Goal: Find specific page/section: Find specific page/section

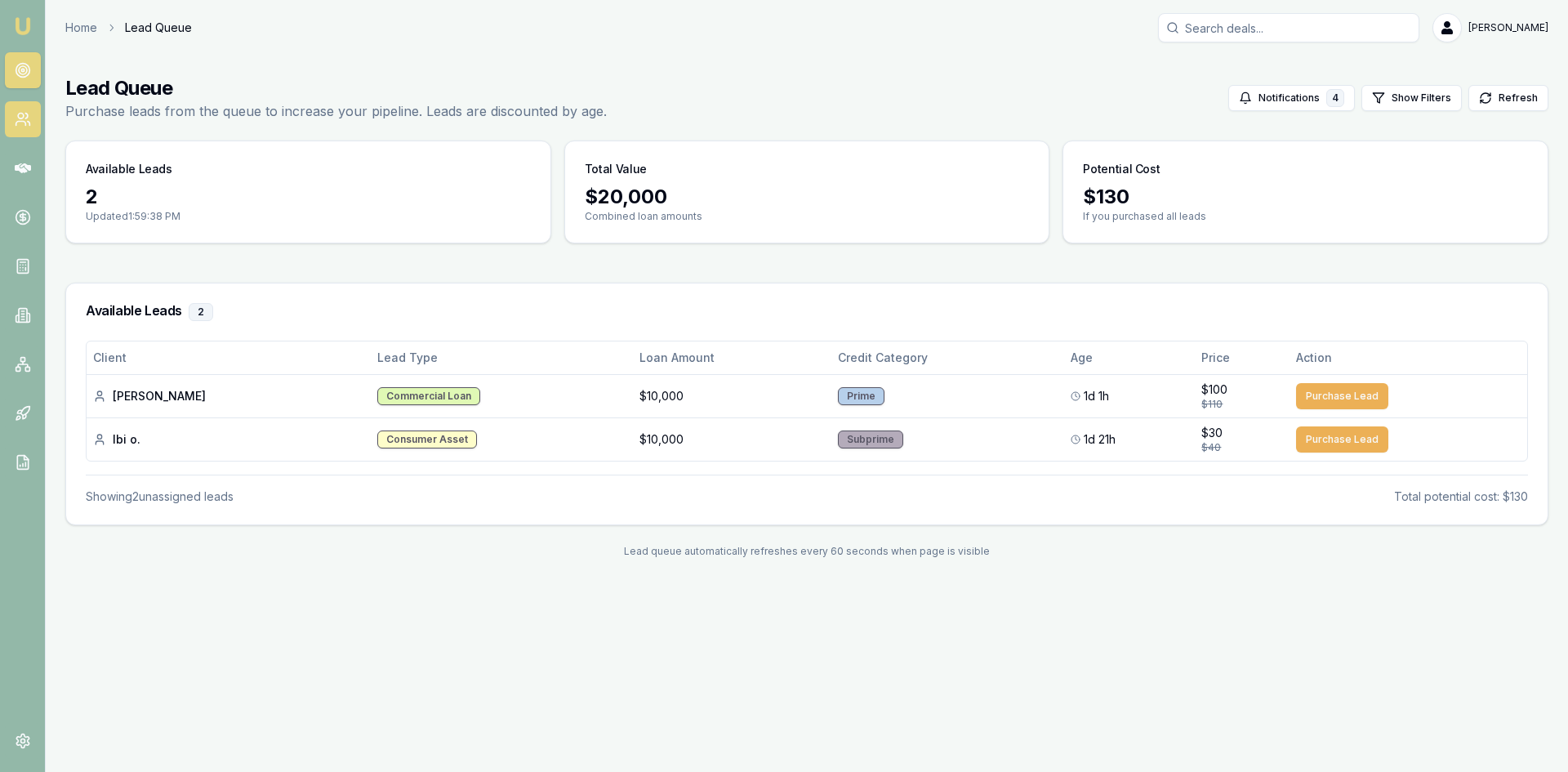
click at [7, 118] on link at bounding box center [23, 119] width 36 height 36
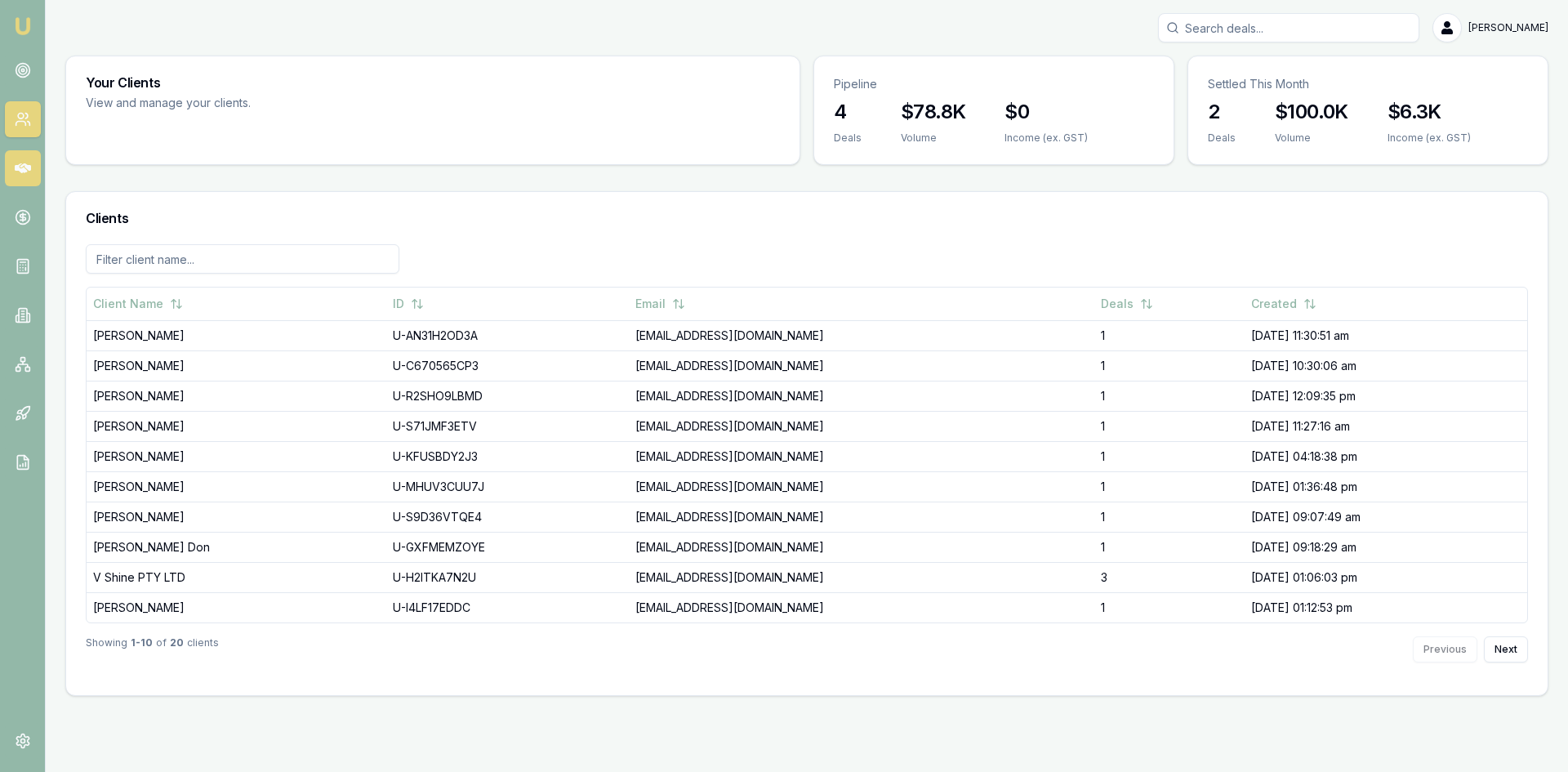
click at [15, 169] on icon at bounding box center [23, 168] width 16 height 16
